Goal: Task Accomplishment & Management: Use online tool/utility

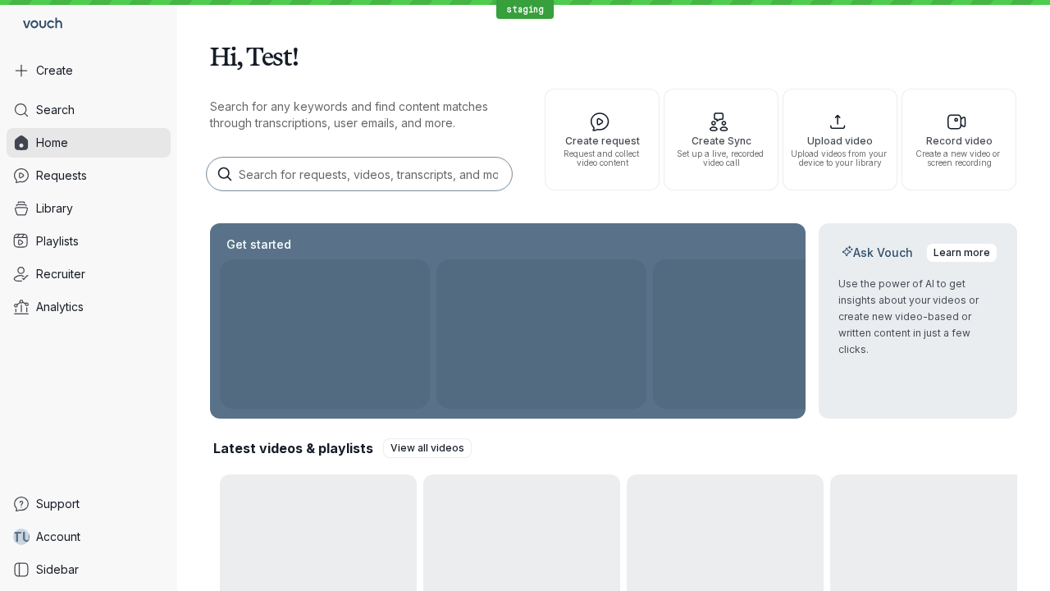
click at [89, 71] on button "Create" at bounding box center [89, 71] width 164 height 30
